Goal: Navigation & Orientation: Find specific page/section

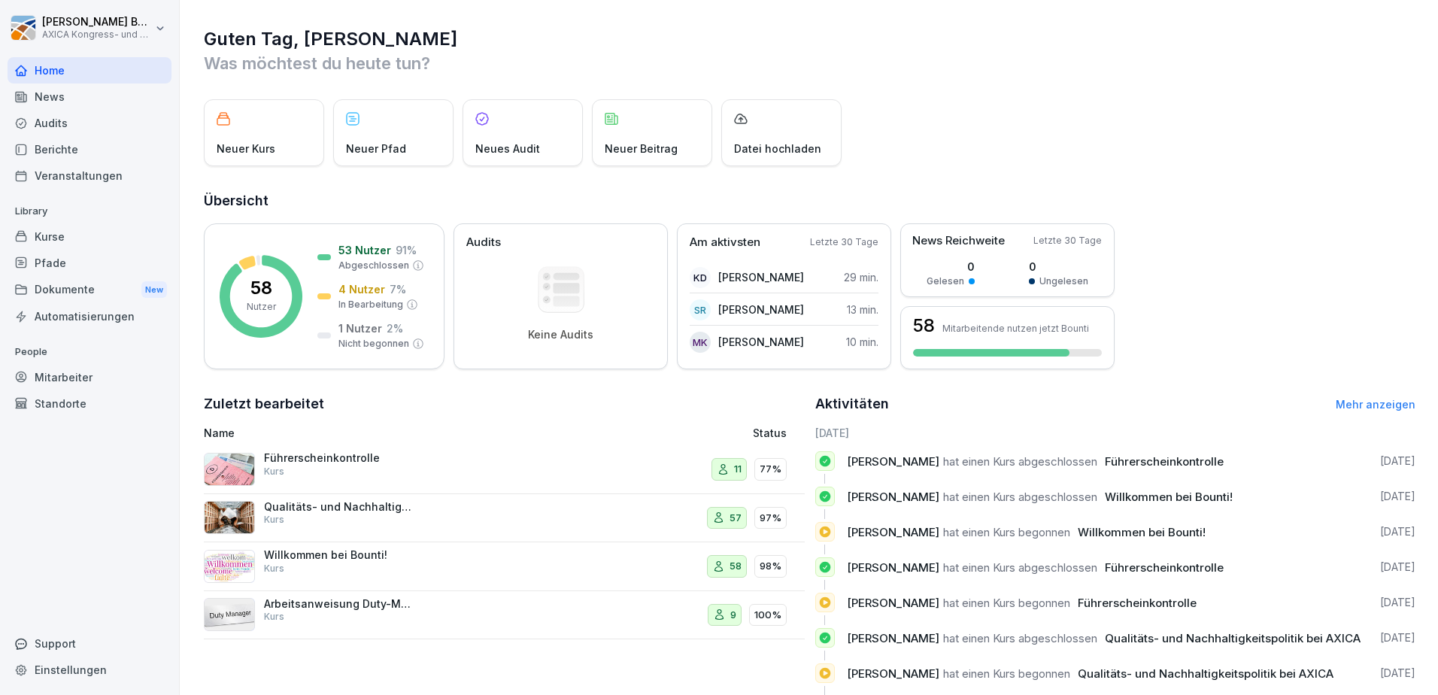
click at [334, 470] on div "Führerscheinkontrolle Kurs" at bounding box center [339, 464] width 150 height 27
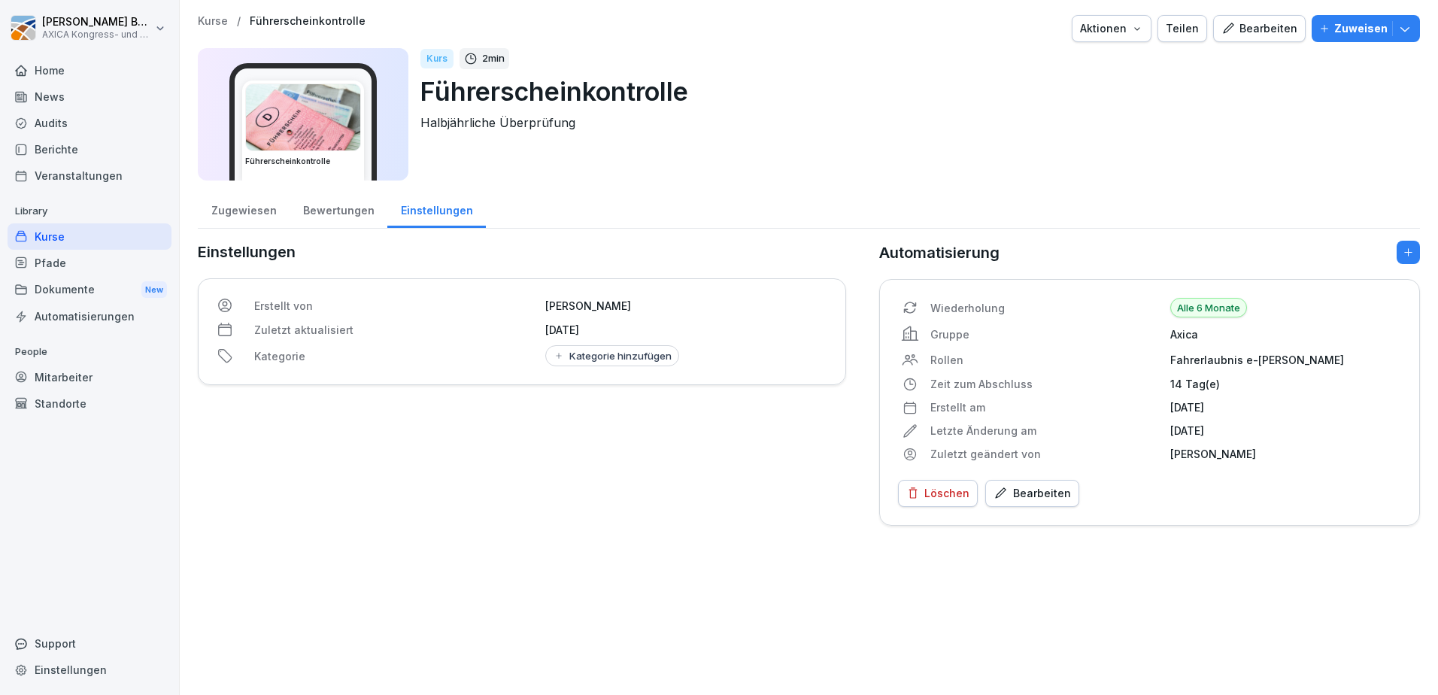
click at [330, 208] on div "Bewertungen" at bounding box center [339, 209] width 98 height 38
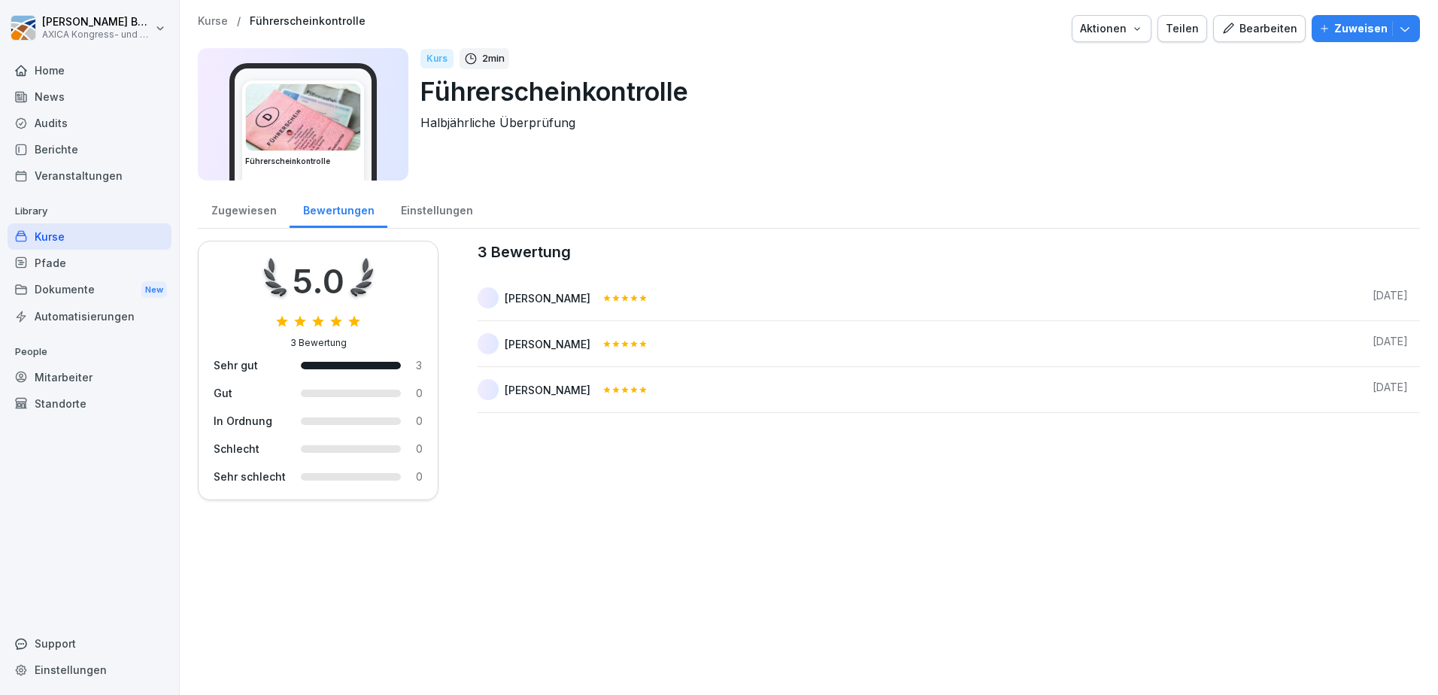
click at [256, 208] on div "Zugewiesen" at bounding box center [244, 209] width 92 height 38
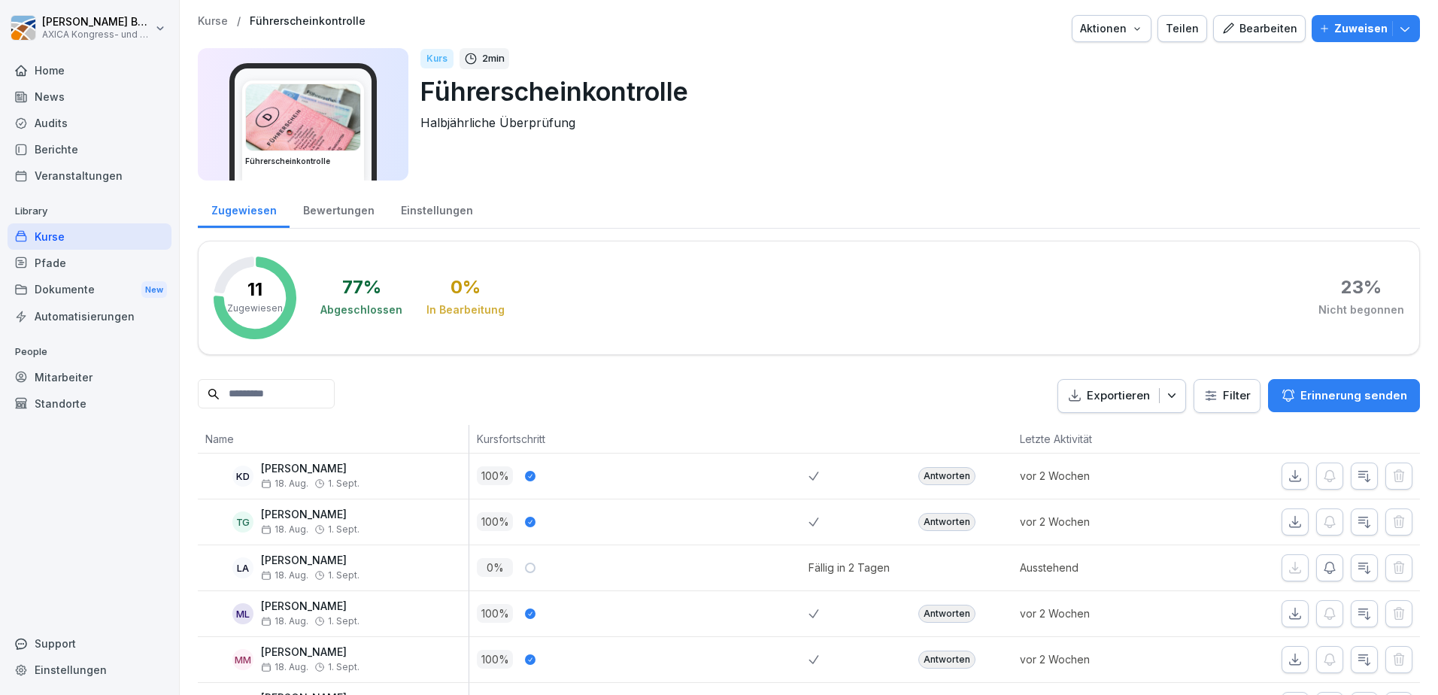
click at [930, 478] on div "Antworten" at bounding box center [946, 476] width 57 height 18
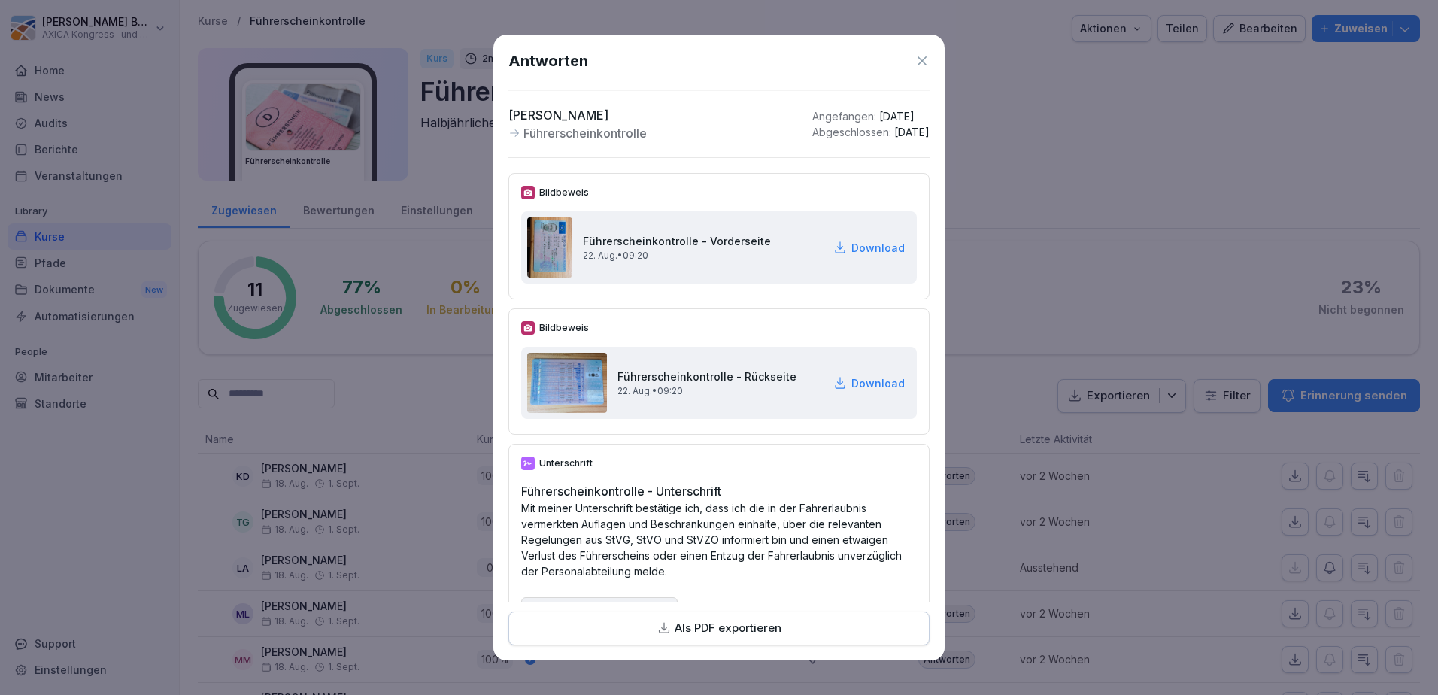
click at [915, 62] on icon at bounding box center [922, 60] width 15 height 15
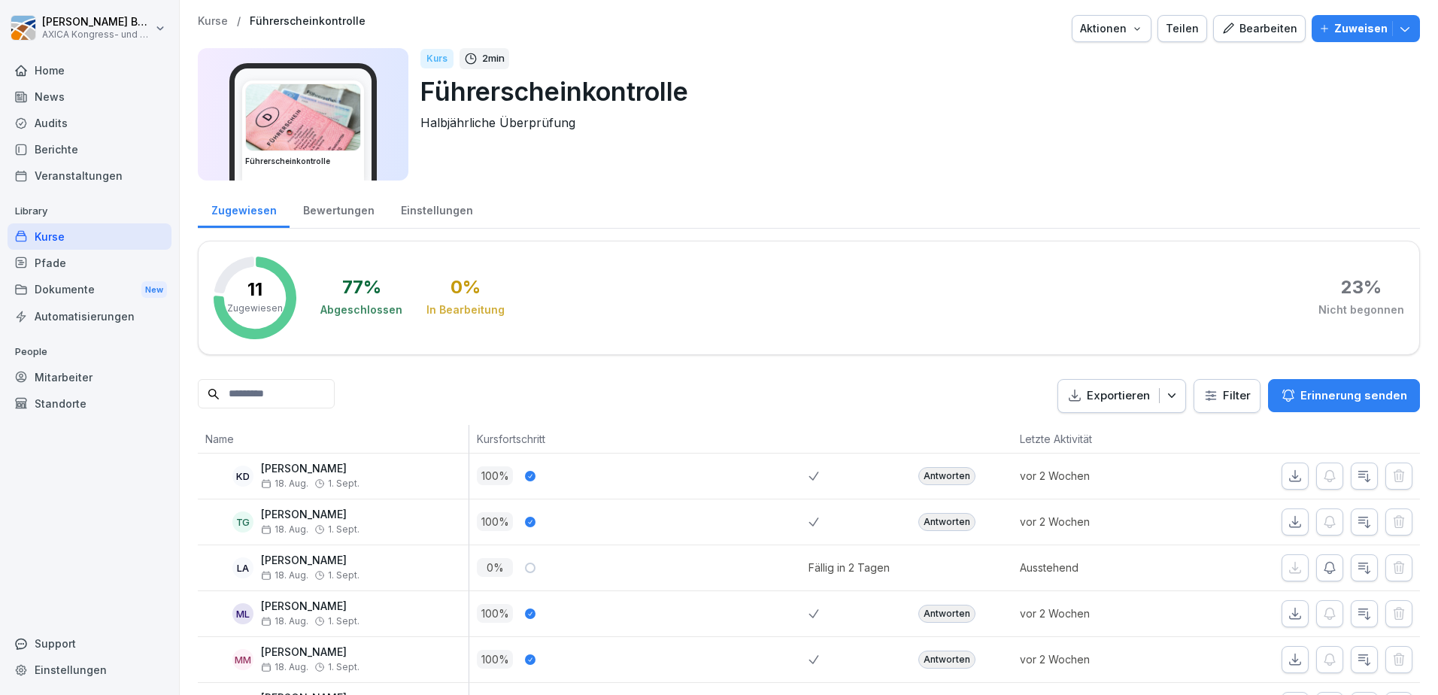
click at [78, 232] on div "Kurse" at bounding box center [90, 236] width 164 height 26
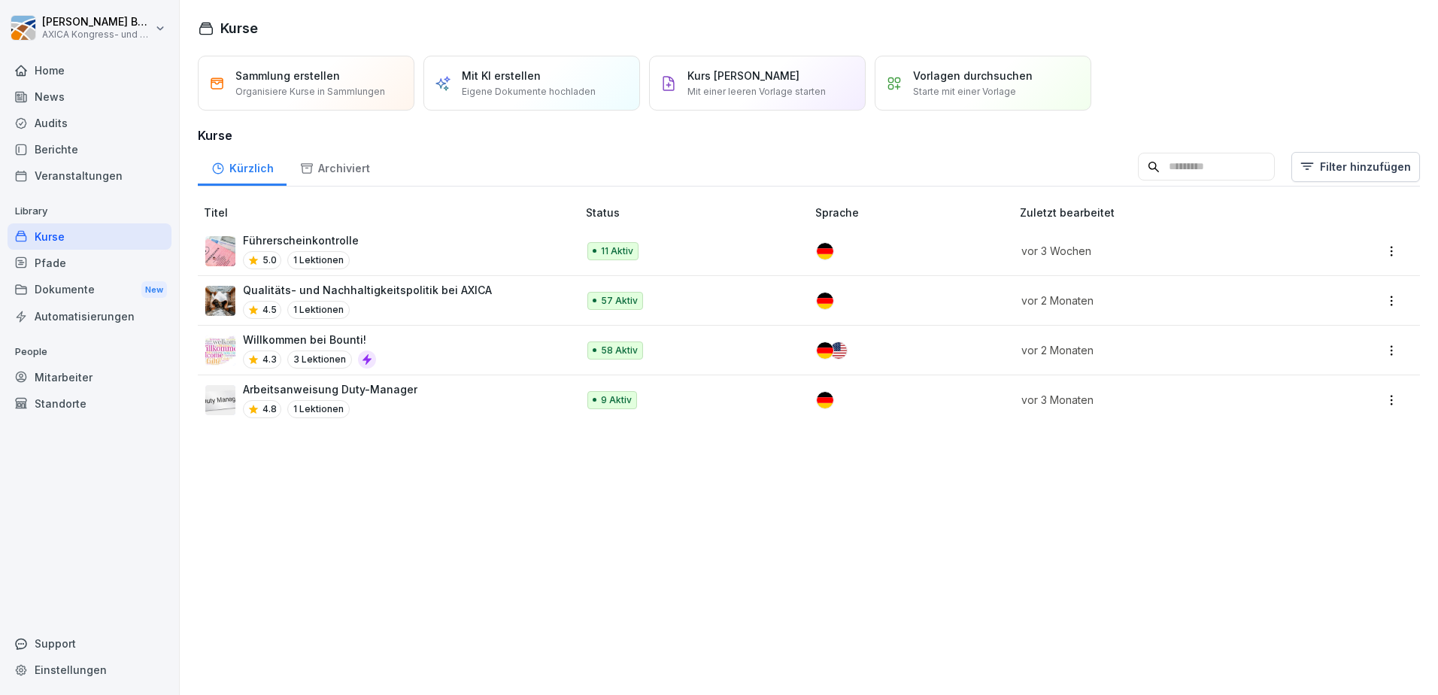
click at [327, 296] on p "Qualitäts- und Nachhaltigkeitspolitik bei AXICA" at bounding box center [367, 290] width 249 height 16
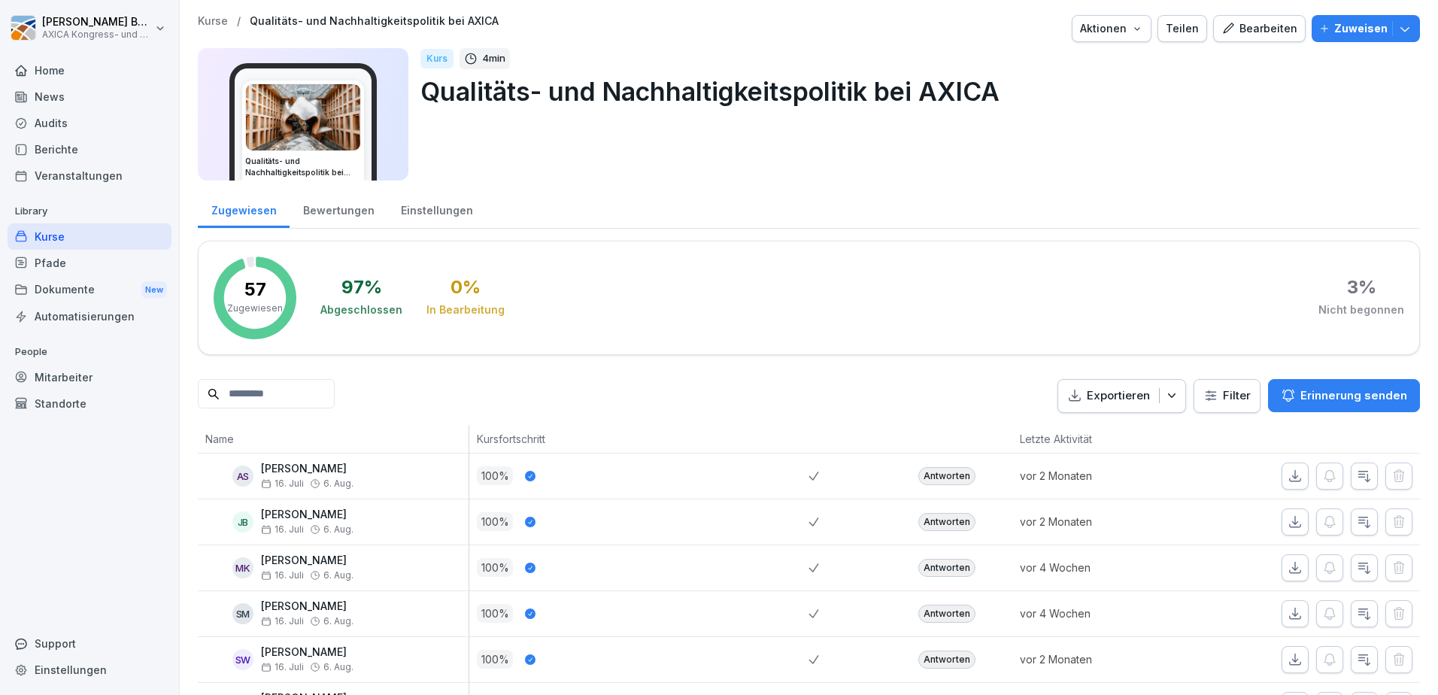
click at [71, 236] on div "Kurse" at bounding box center [90, 236] width 164 height 26
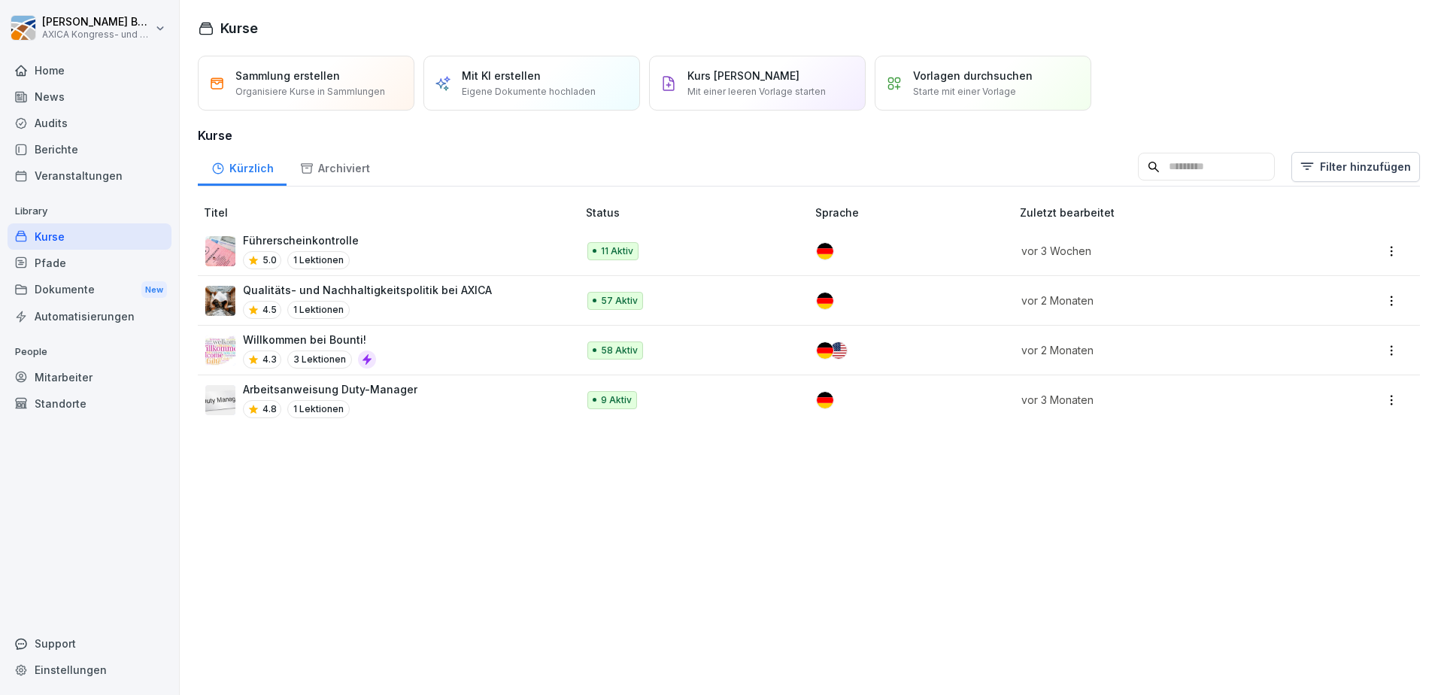
click at [414, 358] on div "Willkommen bei Bounti! 4.3 3 Lektionen" at bounding box center [383, 350] width 357 height 37
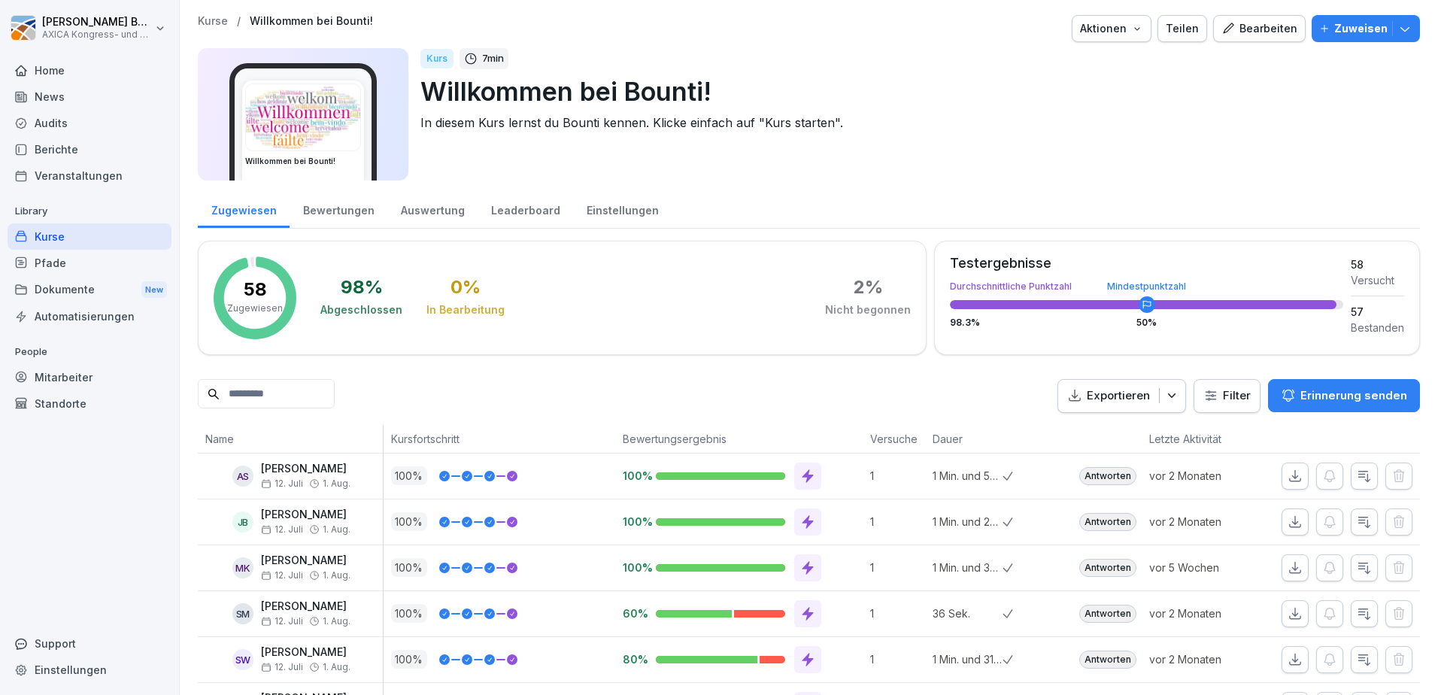
click at [45, 74] on div "Home" at bounding box center [90, 70] width 164 height 26
